Goal: Check status: Check status

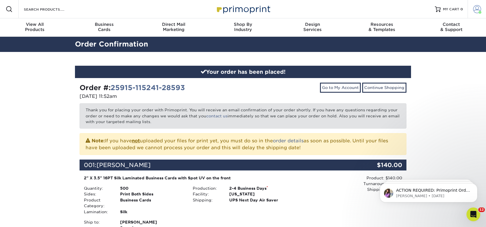
click at [476, 5] on span at bounding box center [477, 9] width 8 height 8
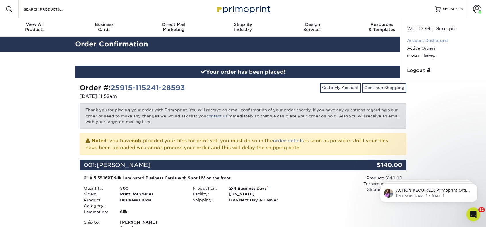
click at [432, 39] on link "Account Dashboard" at bounding box center [443, 41] width 72 height 8
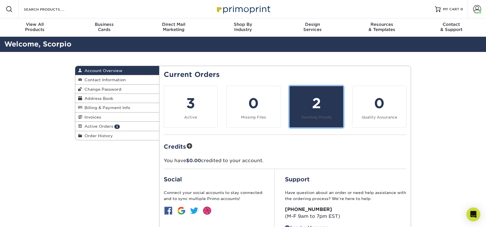
click at [303, 117] on small "Pending Proofs" at bounding box center [317, 117] width 30 height 4
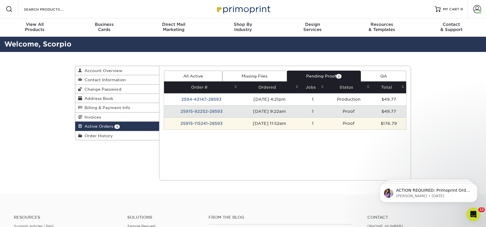
click at [205, 122] on td "25915-115241-28593" at bounding box center [201, 124] width 75 height 12
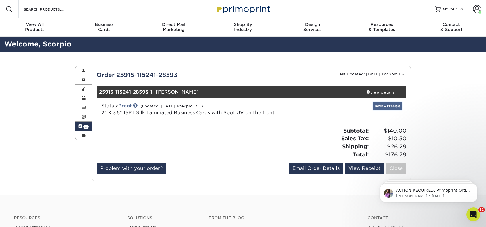
click at [387, 106] on link "Review Proof(s)" at bounding box center [388, 106] width 28 height 7
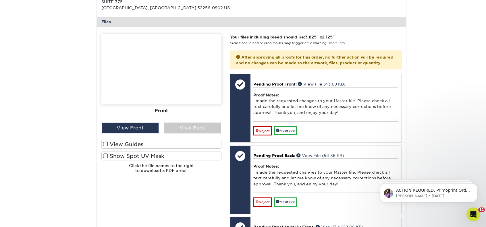
scroll to position [230, 0]
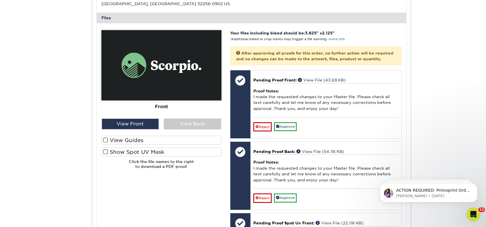
click at [199, 97] on img at bounding box center [161, 65] width 120 height 70
click at [143, 127] on div "View Front" at bounding box center [130, 124] width 57 height 11
click at [188, 124] on div "View Back" at bounding box center [192, 124] width 57 height 11
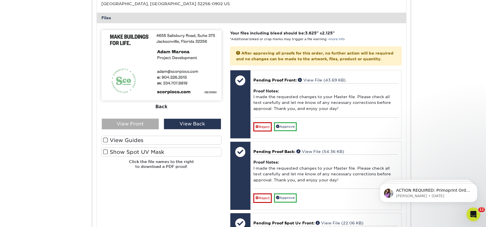
click at [135, 121] on div "View Front" at bounding box center [130, 124] width 57 height 11
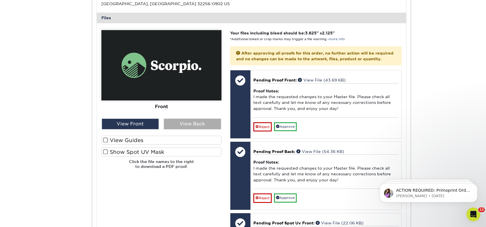
click at [181, 126] on div "View Back" at bounding box center [192, 124] width 57 height 11
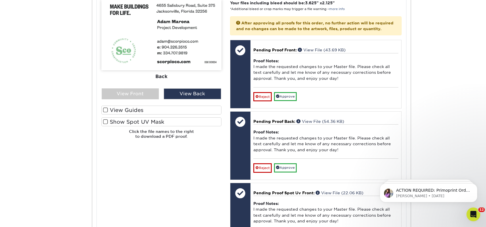
scroll to position [259, 0]
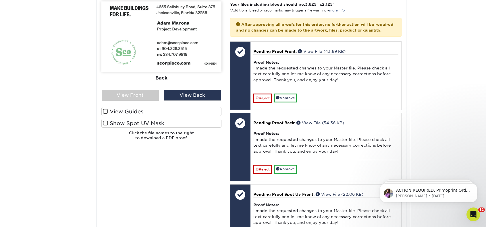
click at [124, 123] on label "Show Spot UV Mask" at bounding box center [161, 123] width 120 height 9
click at [0, 0] on input "Show Spot UV Mask" at bounding box center [0, 0] width 0 height 0
click at [124, 123] on label "Show Spot UV Mask" at bounding box center [161, 123] width 120 height 9
click at [0, 0] on input "Show Spot UV Mask" at bounding box center [0, 0] width 0 height 0
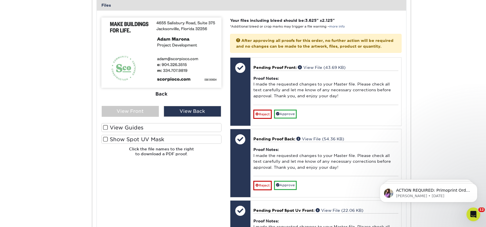
scroll to position [230, 0]
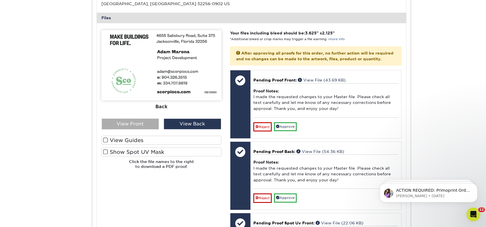
click at [153, 122] on div "View Front" at bounding box center [130, 124] width 57 height 11
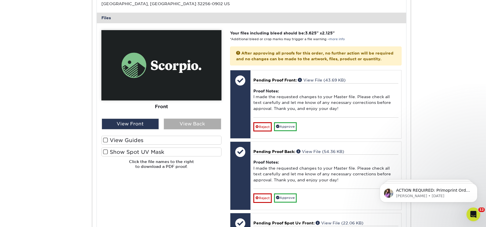
click at [186, 125] on div "View Back" at bounding box center [192, 124] width 57 height 11
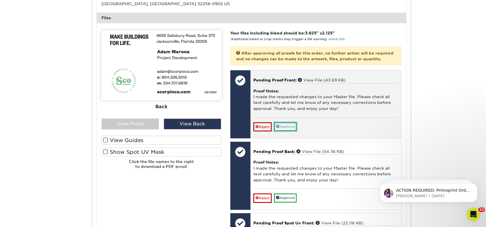
click at [296, 127] on link "Approve" at bounding box center [285, 126] width 23 height 9
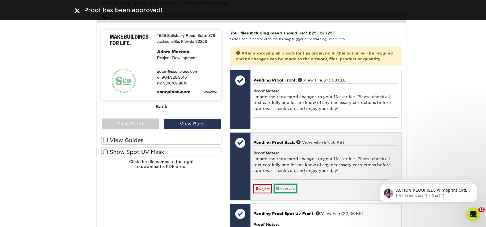
click at [288, 191] on link "Approve" at bounding box center [285, 189] width 23 height 9
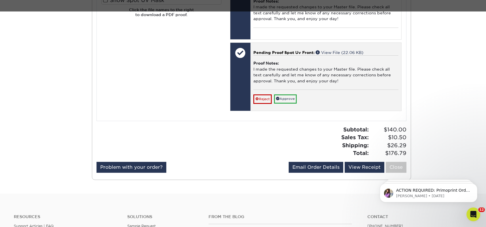
scroll to position [374, 0]
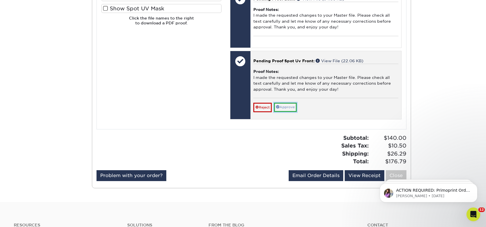
click at [287, 106] on link "Approve" at bounding box center [285, 107] width 23 height 9
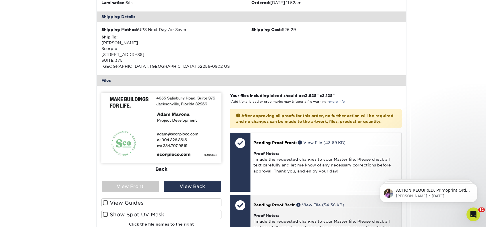
scroll to position [57, 0]
